Goal: Information Seeking & Learning: Learn about a topic

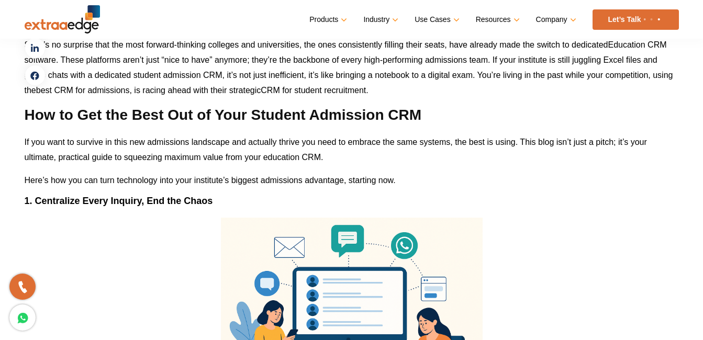
scroll to position [925, 0]
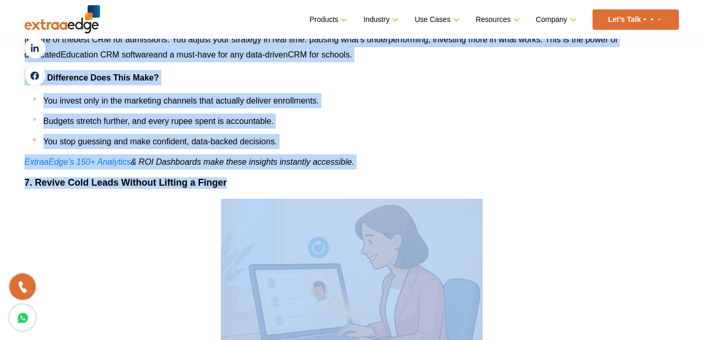
drag, startPoint x: 24, startPoint y: 125, endPoint x: 260, endPoint y: 210, distance: 251.1
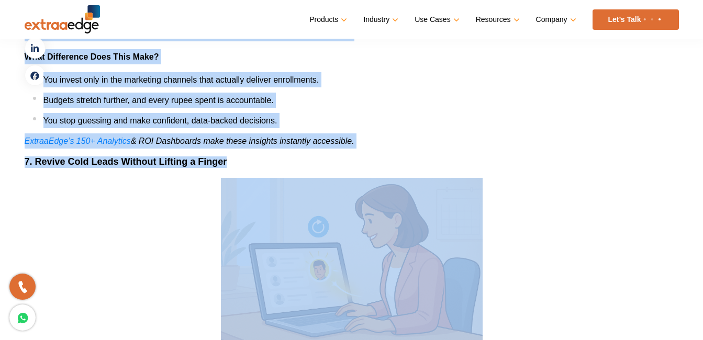
drag, startPoint x: 260, startPoint y: 210, endPoint x: 245, endPoint y: 180, distance: 34.4
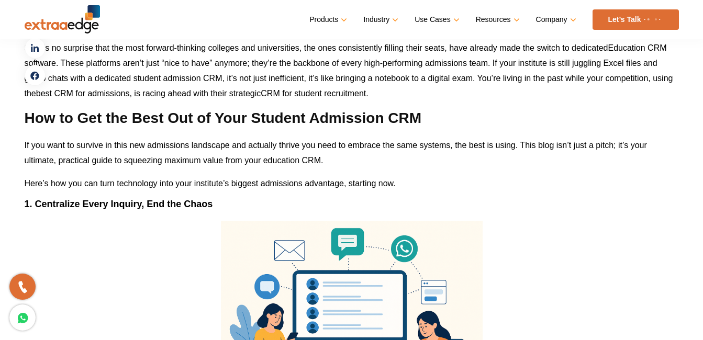
scroll to position [941, 0]
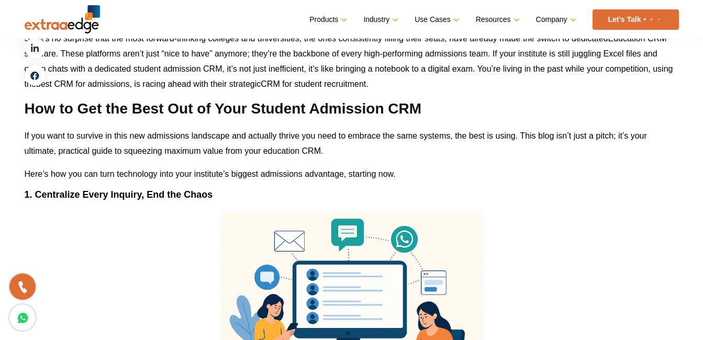
click at [38, 110] on b "How to Get the Best Out of Your Student Admission CRM" at bounding box center [223, 109] width 397 height 16
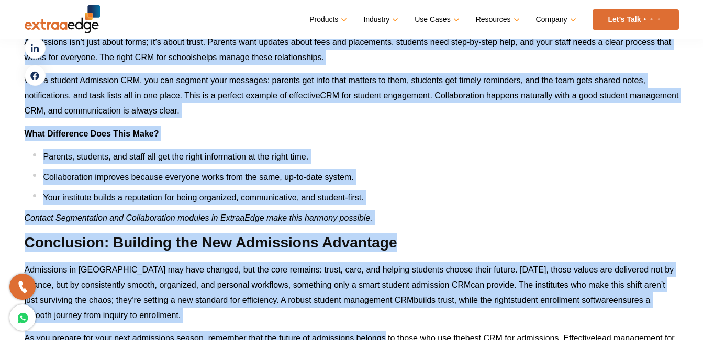
scroll to position [4353, 0]
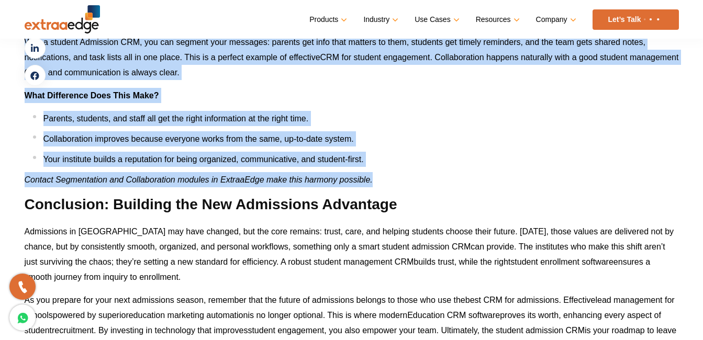
drag, startPoint x: 38, startPoint y: 110, endPoint x: 387, endPoint y: 181, distance: 356.3
copy div "Lor ip Dol sit Amet Con ad Elit Seddoei Temporinc UTL Et dol magn al enimadm ve…"
